Goal: Transaction & Acquisition: Purchase product/service

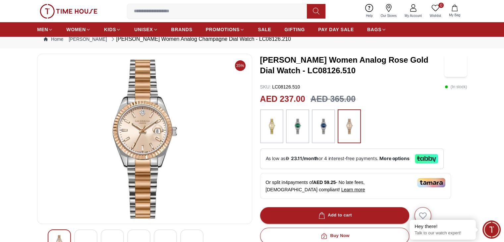
scroll to position [20, 0]
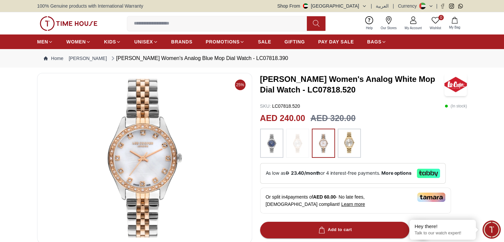
click at [273, 141] on img at bounding box center [272, 143] width 17 height 23
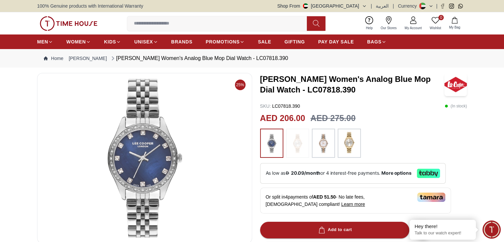
click at [93, 24] on img at bounding box center [69, 23] width 58 height 15
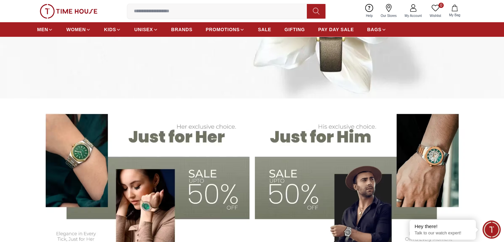
scroll to position [133, 0]
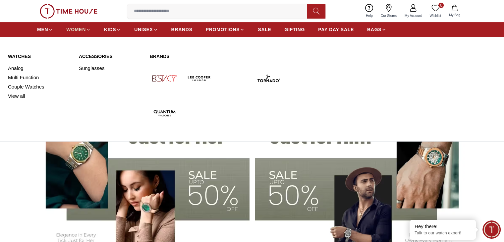
click at [85, 27] on span "WOMEN" at bounding box center [76, 29] width 20 height 7
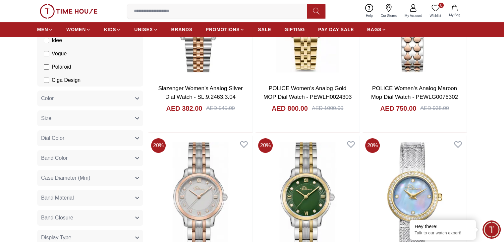
scroll to position [171, 0]
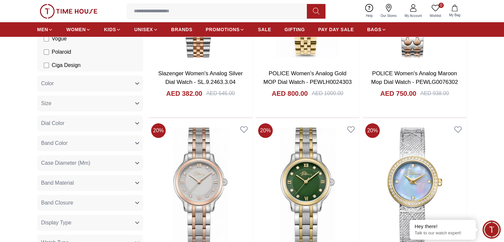
click at [66, 126] on button "Dial Color" at bounding box center [90, 123] width 106 height 16
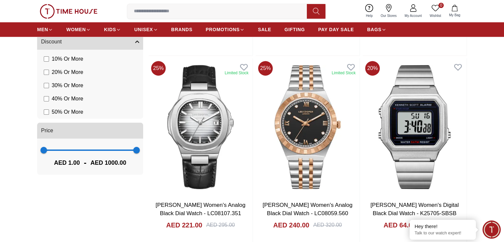
scroll to position [621, 0]
drag, startPoint x: 136, startPoint y: 152, endPoint x: 72, endPoint y: 152, distance: 64.0
click at [72, 152] on span "304" at bounding box center [72, 150] width 7 height 7
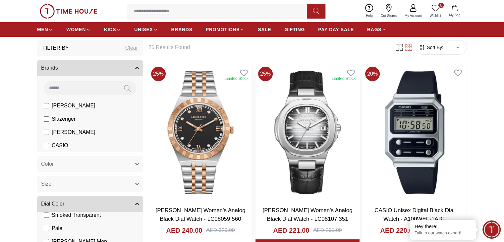
scroll to position [34, 0]
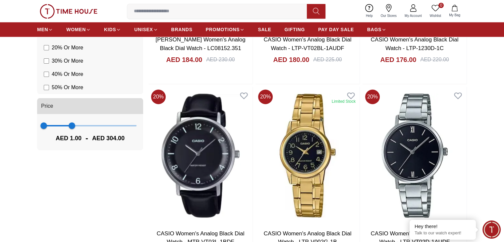
scroll to position [528, 0]
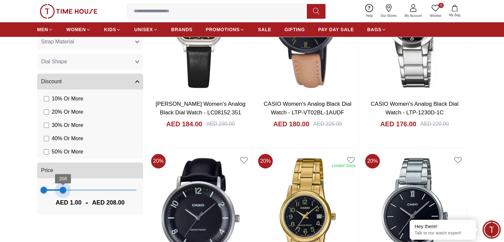
type input "***"
drag, startPoint x: 72, startPoint y: 190, endPoint x: 63, endPoint y: 191, distance: 8.7
click at [63, 191] on span "208" at bounding box center [63, 190] width 7 height 7
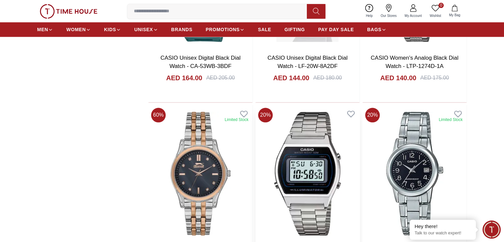
scroll to position [769, 0]
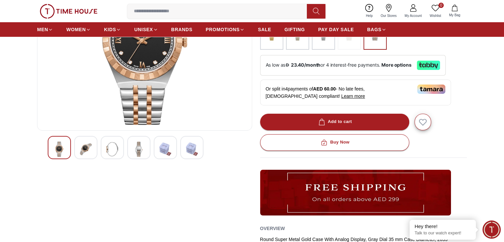
scroll to position [113, 0]
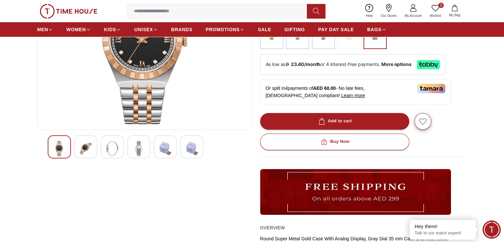
click at [81, 150] on img at bounding box center [86, 148] width 12 height 15
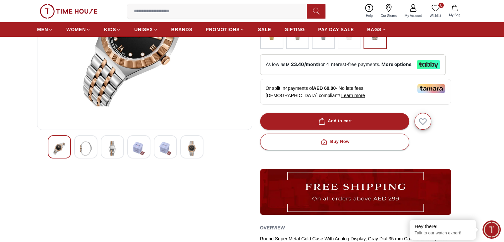
click at [103, 148] on div at bounding box center [112, 146] width 23 height 23
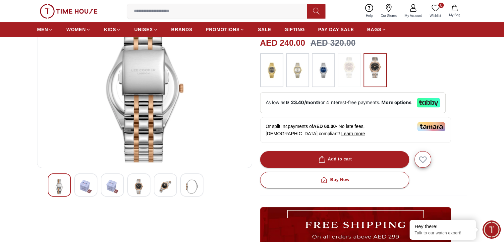
scroll to position [76, 0]
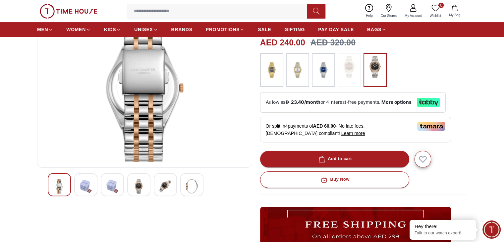
click at [133, 185] on img at bounding box center [139, 186] width 12 height 15
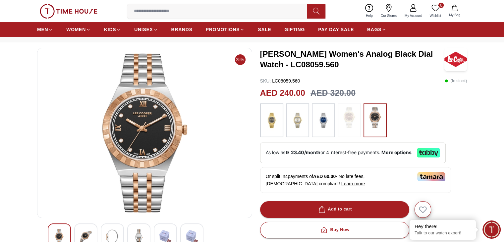
scroll to position [25, 0]
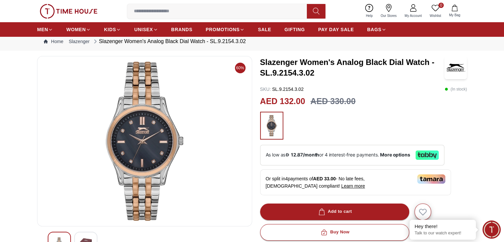
scroll to position [17, 0]
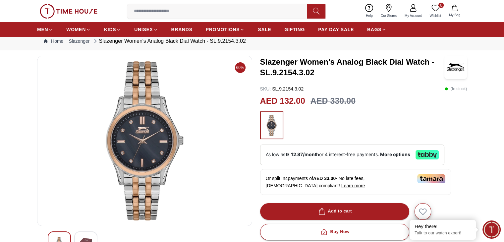
click at [204, 226] on div "60%" at bounding box center [144, 224] width 215 height 337
